Goal: Task Accomplishment & Management: Use online tool/utility

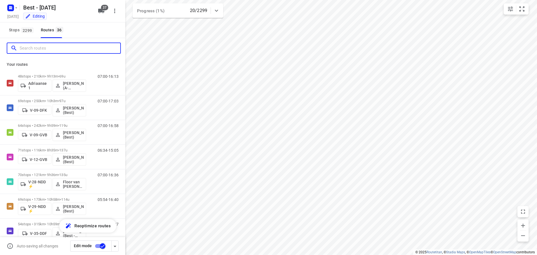
click at [50, 46] on input "Search routes" at bounding box center [70, 48] width 101 height 9
click at [19, 39] on div at bounding box center [62, 48] width 125 height 20
click at [24, 27] on span "2299" at bounding box center [27, 30] width 12 height 6
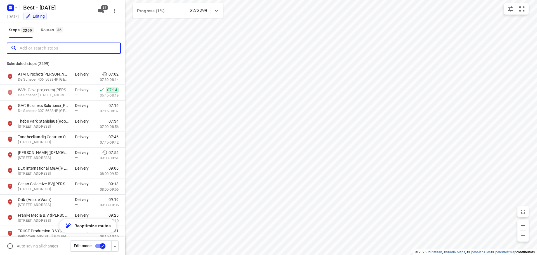
click at [36, 47] on input "Add or search stops" at bounding box center [70, 48] width 101 height 9
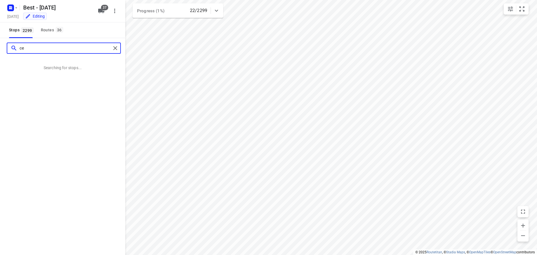
type input "c"
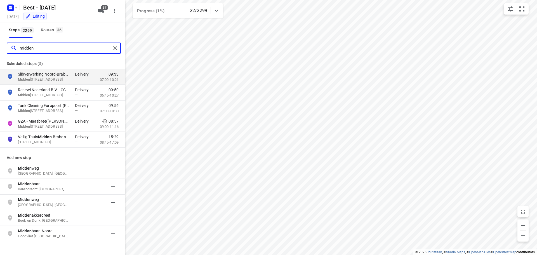
type input "midden"
click at [120, 49] on div "midden Import" at bounding box center [62, 48] width 125 height 20
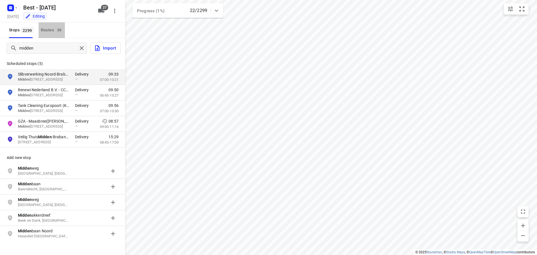
click at [43, 32] on div "Routes 36" at bounding box center [53, 30] width 24 height 7
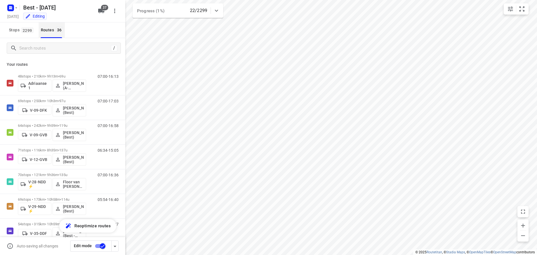
click at [38, 48] on div "/ Your routes 48 stops • 210km • 9h13m • 69u Adriaanse 1 Souliman Aoussar (A-fl…" at bounding box center [62, 137] width 125 height 199
click at [38, 49] on input "Search routes" at bounding box center [70, 48] width 101 height 9
type input "n"
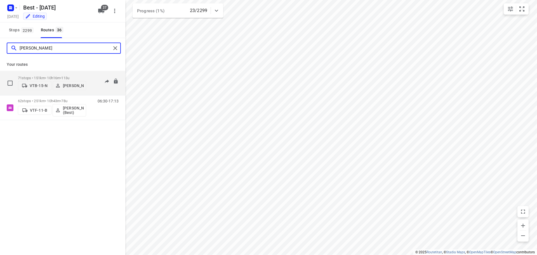
type input "niels"
click at [51, 76] on p "71 stops • 151km • 10h16m • 113u" at bounding box center [52, 78] width 68 height 4
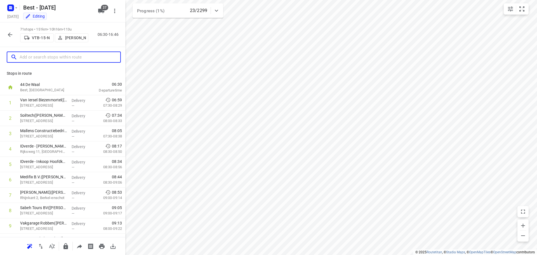
click at [59, 58] on input "text" at bounding box center [70, 57] width 101 height 9
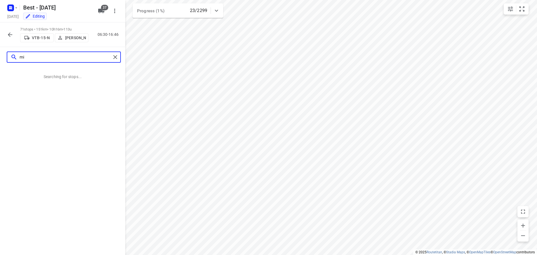
type input "m"
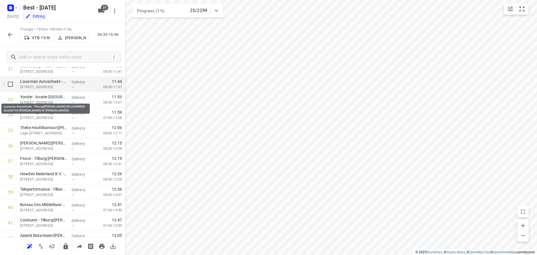
scroll to position [531, 0]
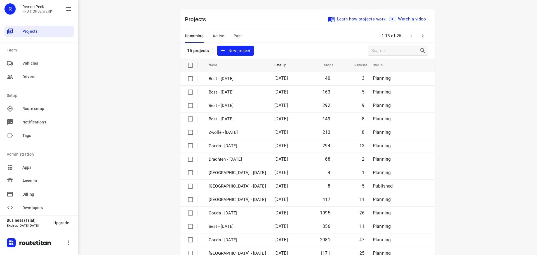
click at [222, 38] on div "Upcoming Active Past" at bounding box center [218, 35] width 66 height 13
click at [212, 35] on span "Active" at bounding box center [218, 35] width 12 height 7
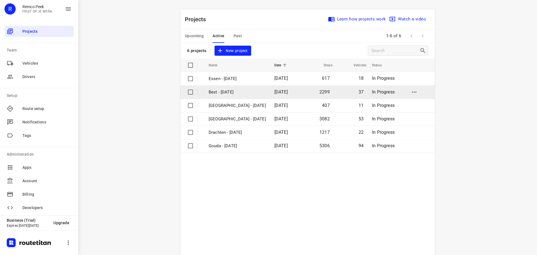
click at [229, 91] on p "Best - [DATE]" at bounding box center [236, 92] width 57 height 6
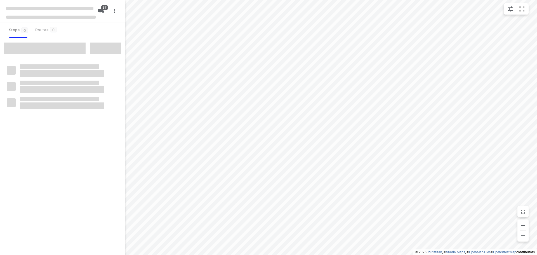
checkbox input "true"
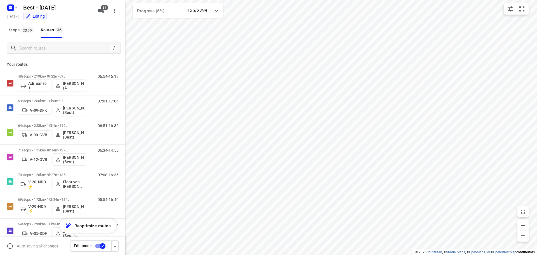
drag, startPoint x: 70, startPoint y: 40, endPoint x: 60, endPoint y: 42, distance: 9.8
click at [70, 40] on div "/" at bounding box center [62, 48] width 125 height 20
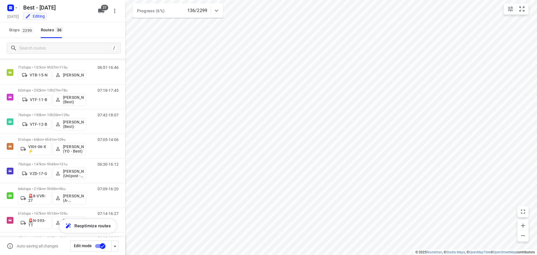
scroll to position [503, 0]
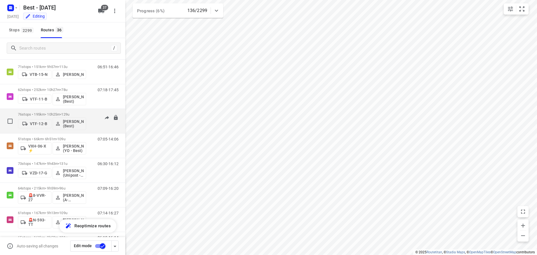
click at [60, 114] on p "76 stops • 195km • 10h25m • 129u" at bounding box center [52, 114] width 68 height 4
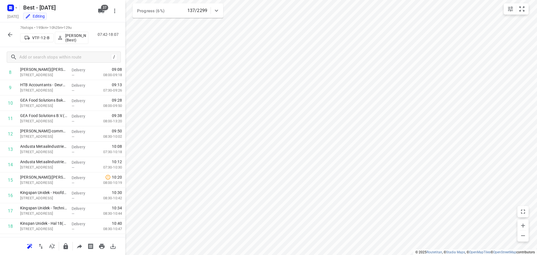
scroll to position [0, 0]
click at [6, 31] on button "button" at bounding box center [9, 34] width 11 height 11
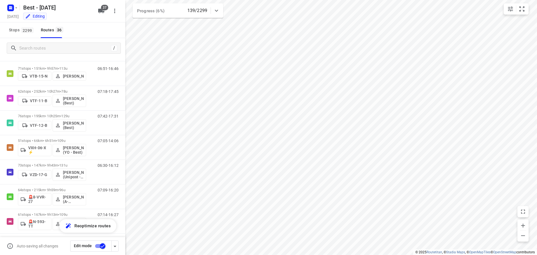
scroll to position [473, 0]
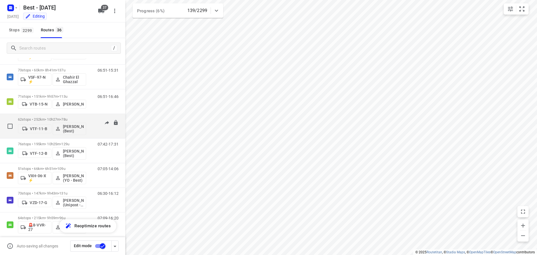
click at [55, 122] on div "VTF-11-B [PERSON_NAME] (Best)" at bounding box center [52, 127] width 68 height 13
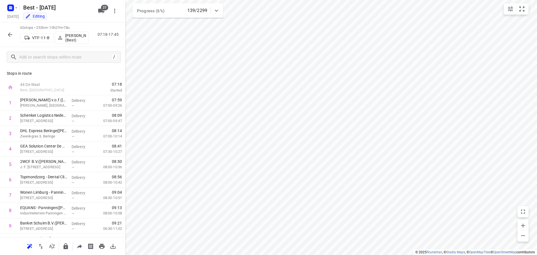
scroll to position [827, 0]
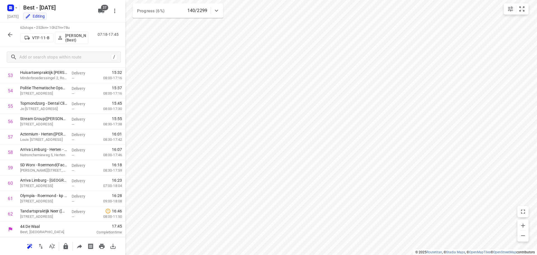
click at [8, 34] on icon "button" at bounding box center [10, 34] width 7 height 7
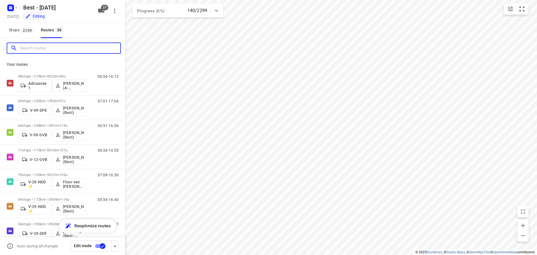
click at [75, 51] on input "Search routes" at bounding box center [70, 48] width 101 height 9
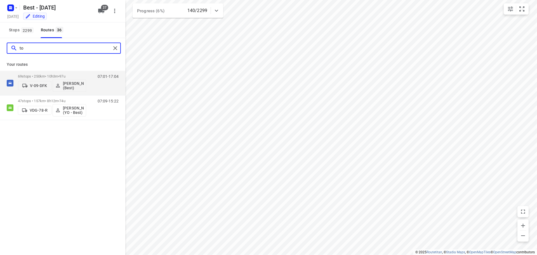
type input "t"
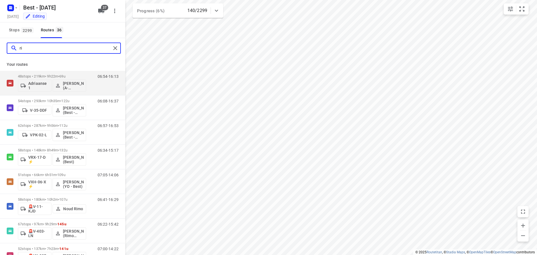
type input "r"
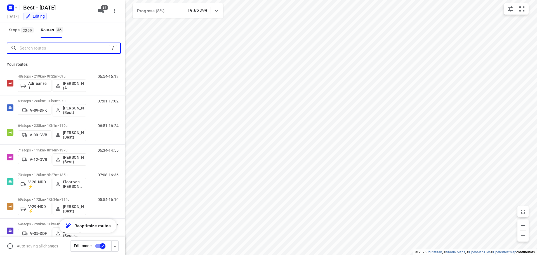
click at [45, 46] on input "Search routes" at bounding box center [64, 48] width 89 height 9
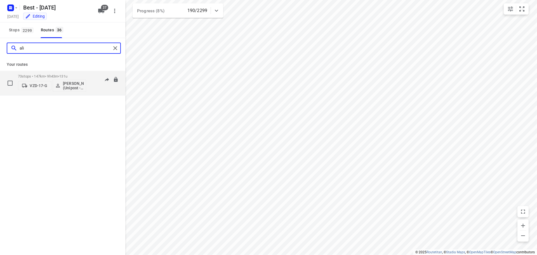
type input "ali"
click at [66, 87] on p "[PERSON_NAME] (Unipost - Best - ZZP)" at bounding box center [73, 85] width 21 height 9
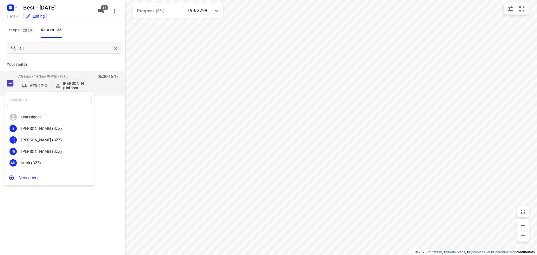
click at [49, 101] on input "text" at bounding box center [49, 99] width 84 height 11
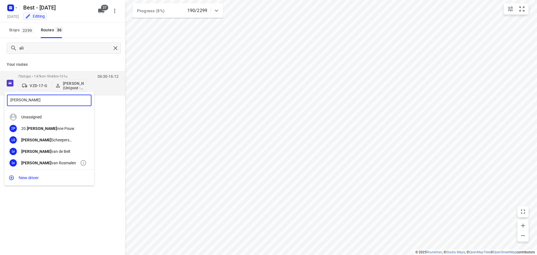
type input "[PERSON_NAME]"
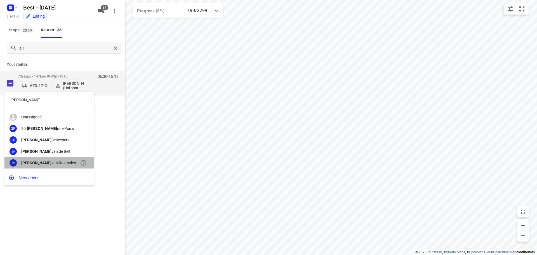
click at [51, 159] on div "Lv [PERSON_NAME]" at bounding box center [48, 162] width 89 height 11
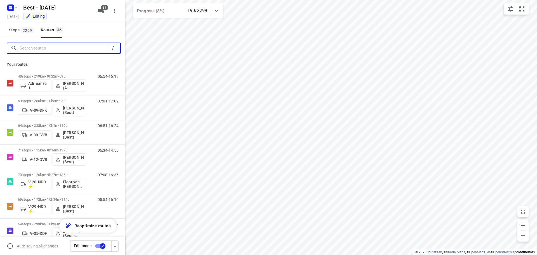
click at [78, 50] on input "Search routes" at bounding box center [64, 48] width 89 height 9
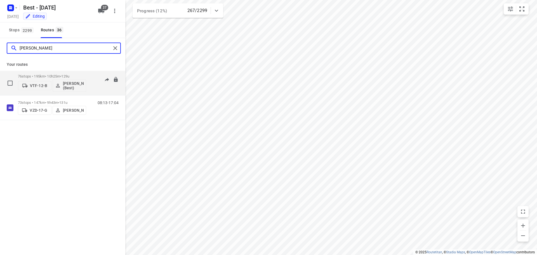
type input "[PERSON_NAME]"
